Goal: Transaction & Acquisition: Purchase product/service

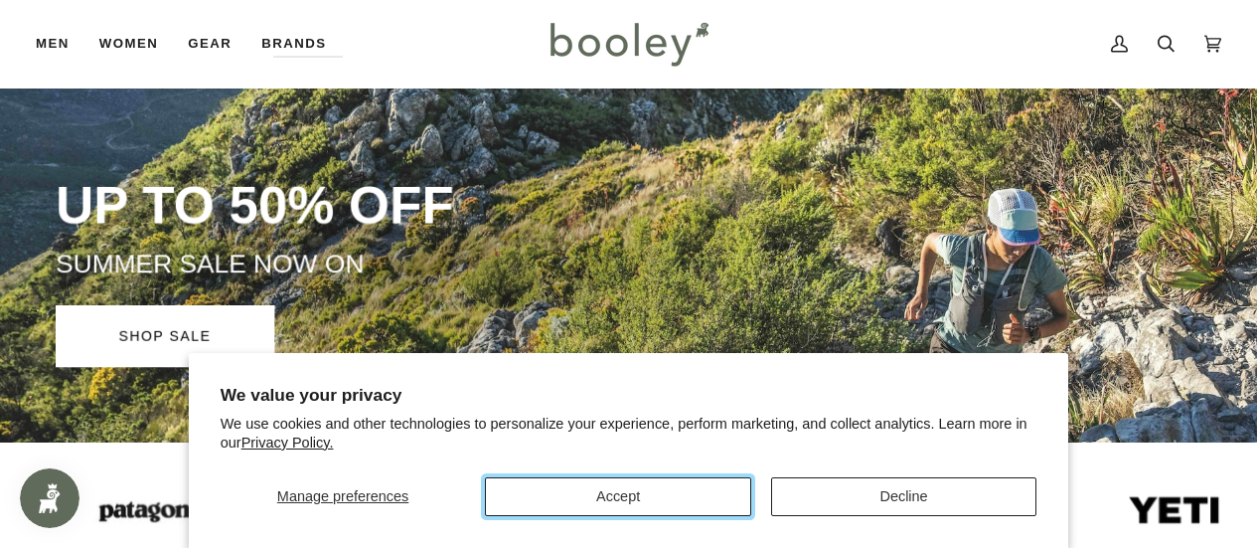
click at [737, 487] on button "Accept" at bounding box center [617, 496] width 265 height 39
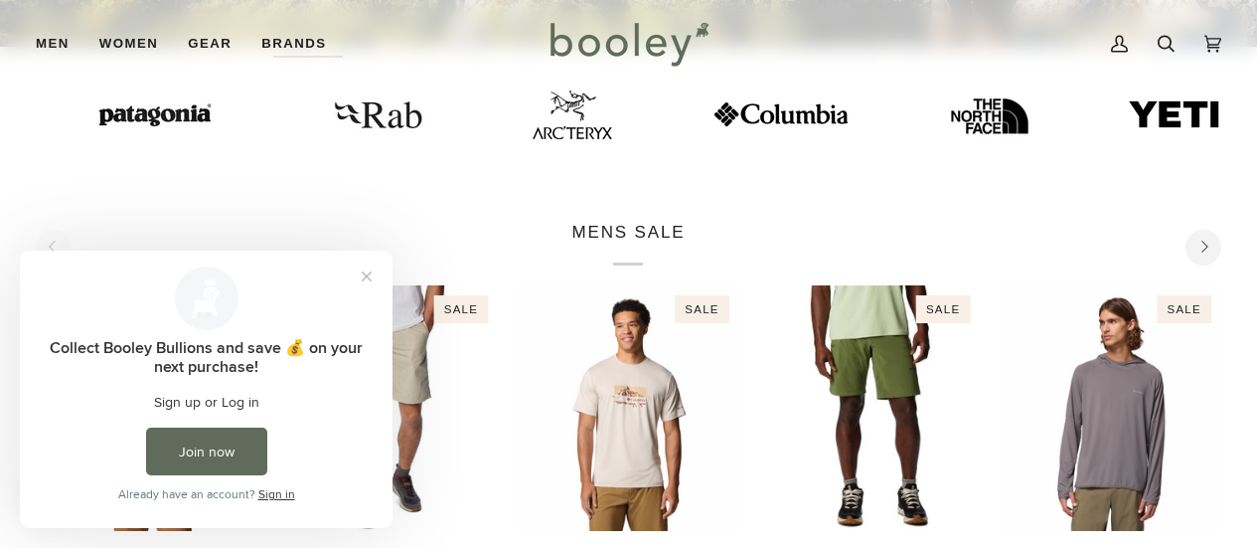
scroll to position [608, 0]
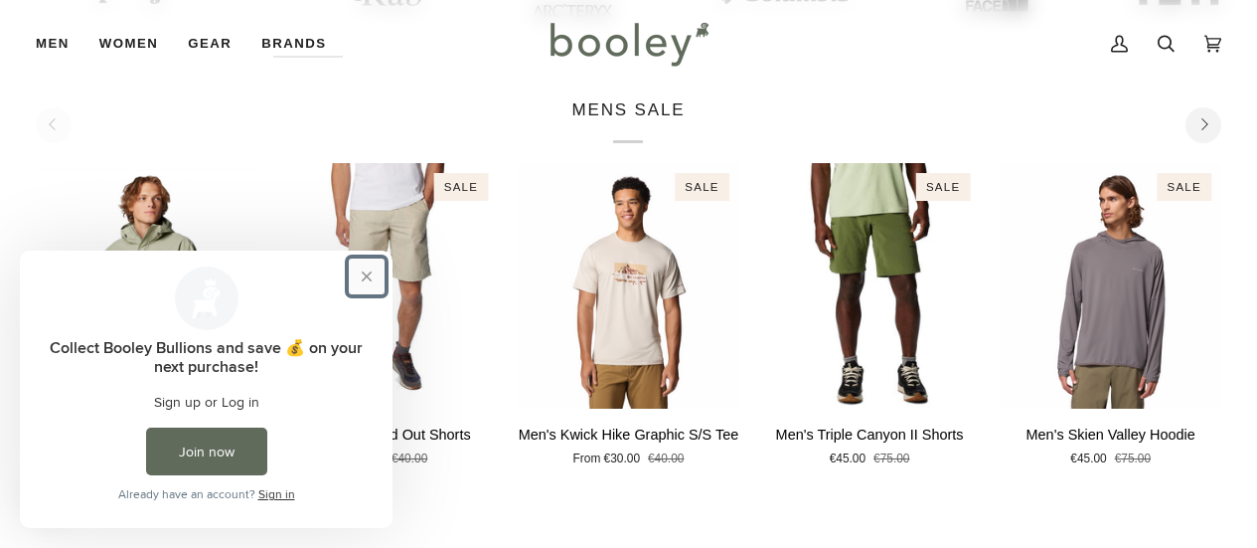
click at [365, 272] on button "Close prompt" at bounding box center [367, 276] width 36 height 36
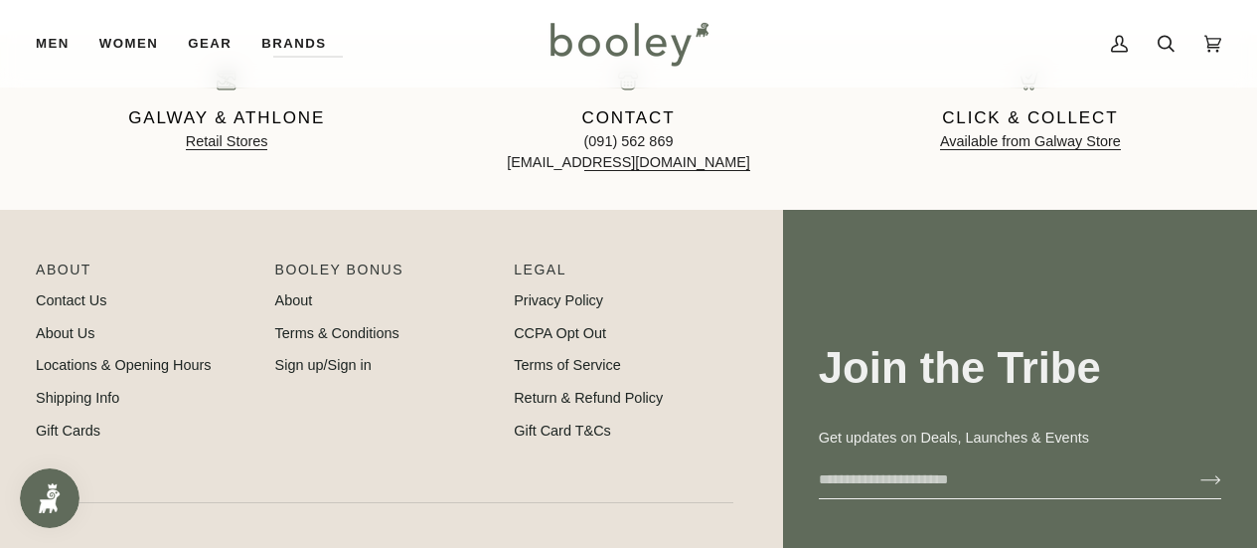
scroll to position [3079, 0]
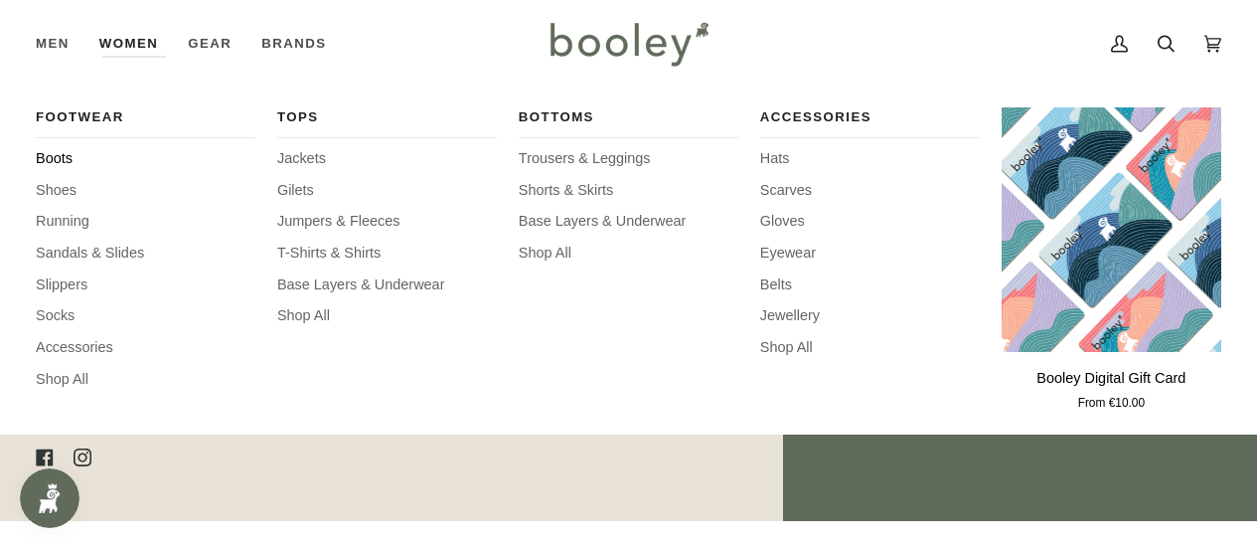
click at [61, 153] on span "Boots" at bounding box center [146, 159] width 220 height 22
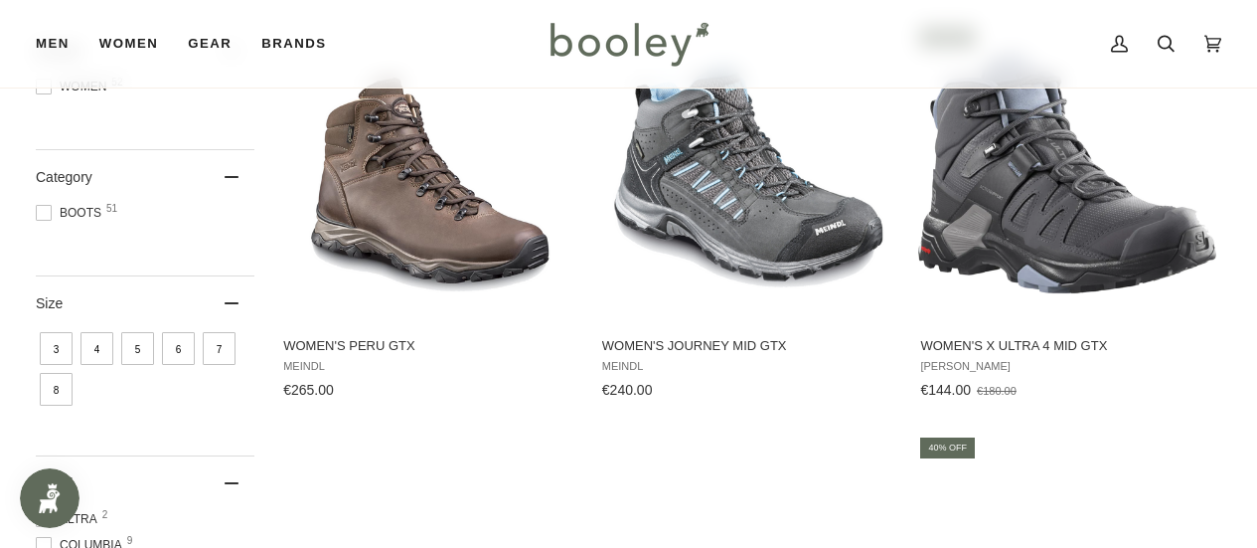
scroll to position [200, 0]
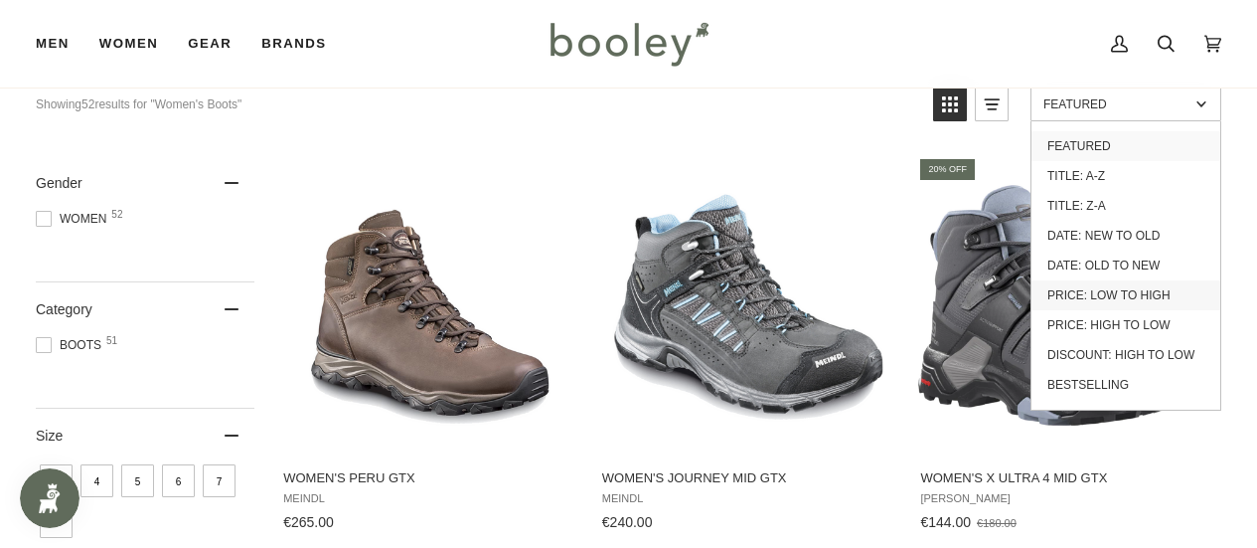
click at [1124, 284] on link "Price: Low to High" at bounding box center [1125, 295] width 189 height 30
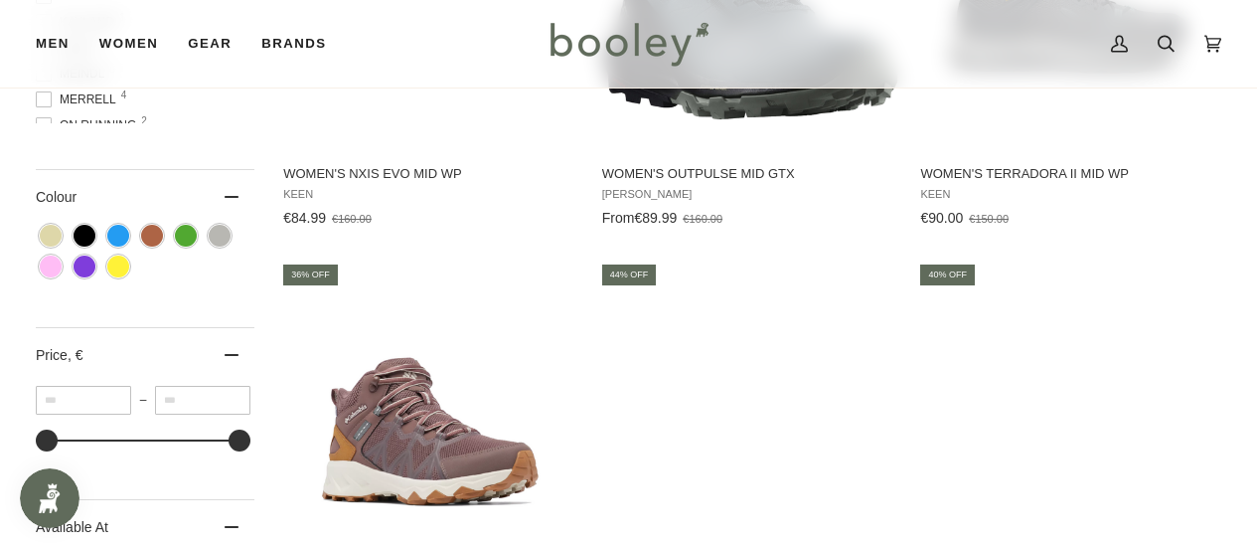
scroll to position [383, 0]
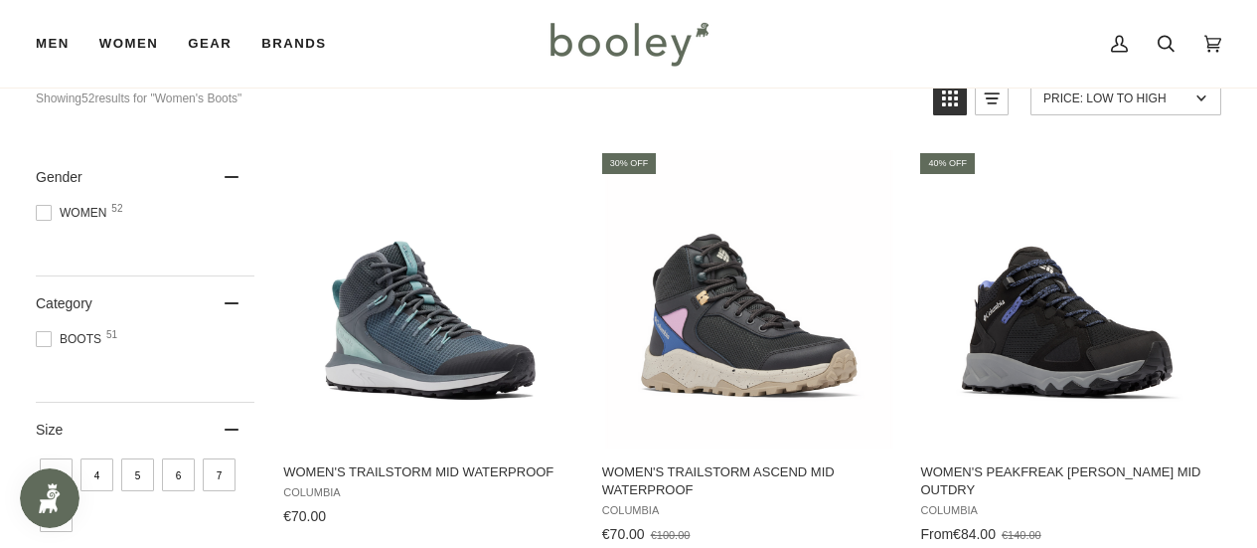
scroll to position [200, 0]
